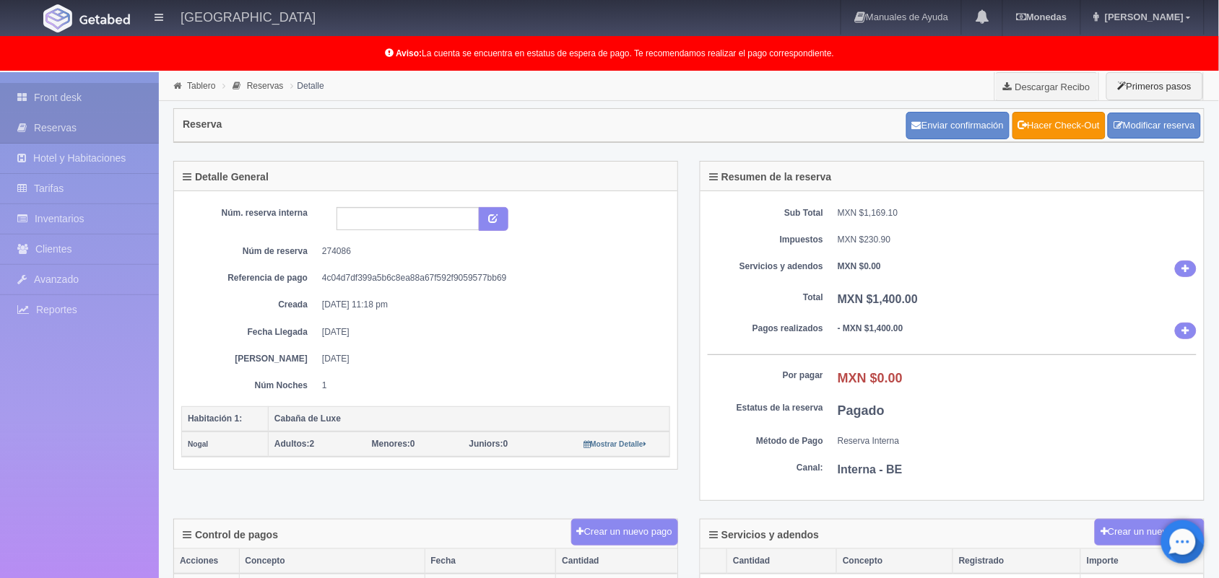
click at [67, 90] on link "Front desk" at bounding box center [79, 98] width 159 height 30
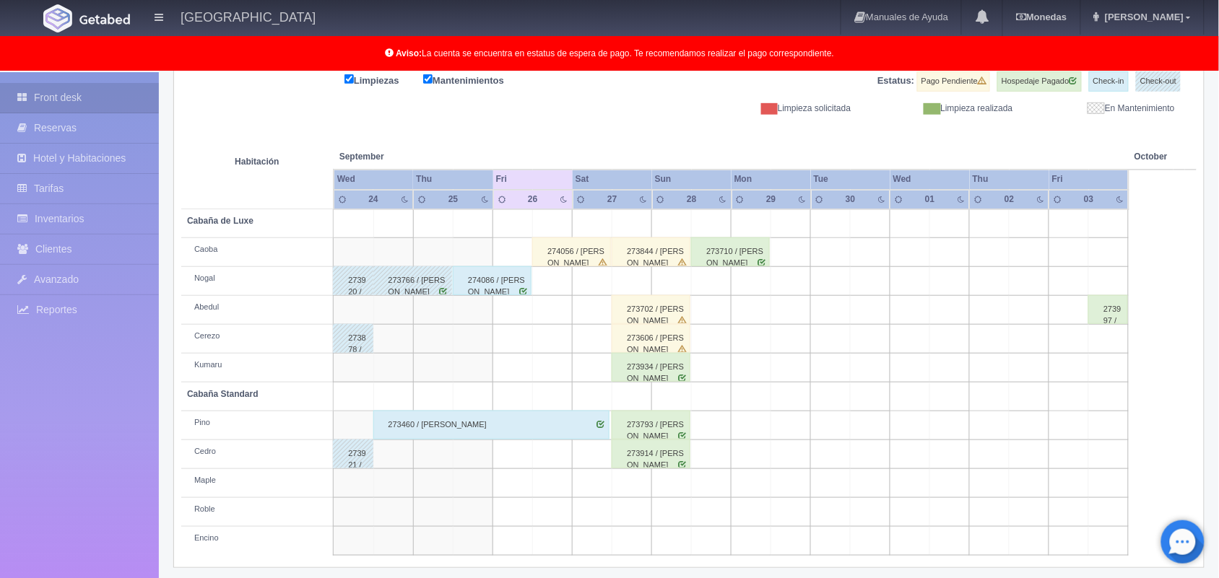
scroll to position [201, 0]
